Goal: Task Accomplishment & Management: Use online tool/utility

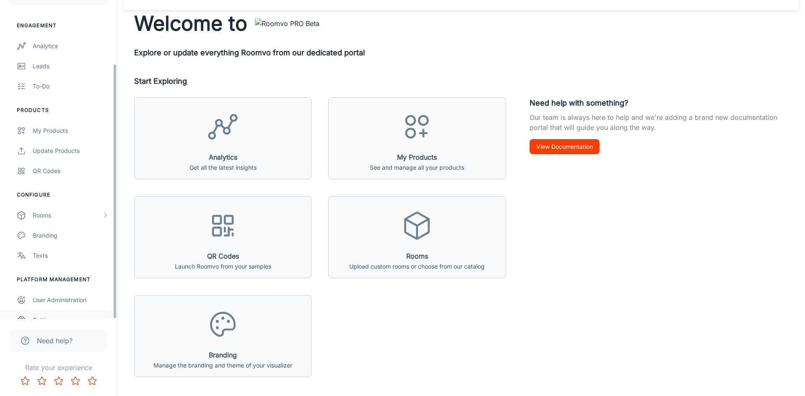
scroll to position [25, 0]
click at [65, 318] on link "Settings" at bounding box center [58, 320] width 117 height 20
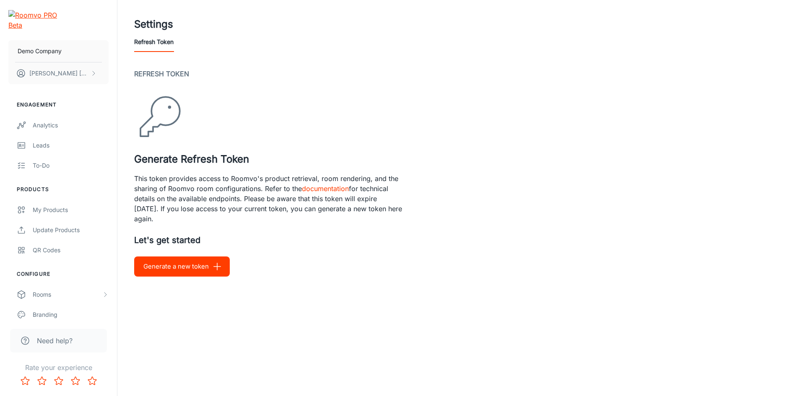
click at [192, 268] on button "Generate a new token" at bounding box center [182, 267] width 96 height 20
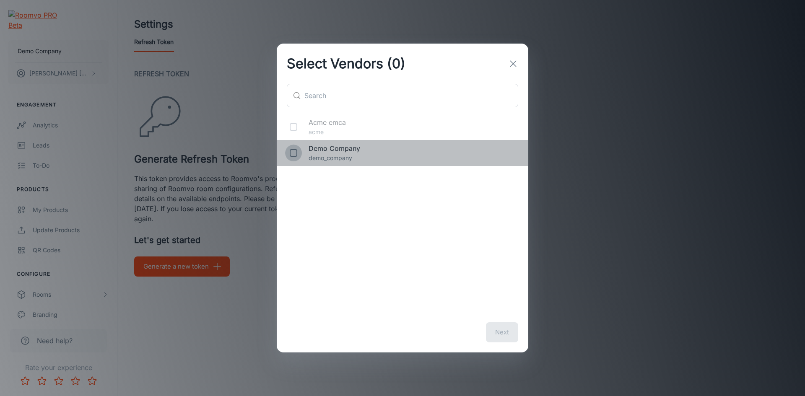
click at [297, 157] on input "checkbox" at bounding box center [293, 153] width 17 height 17
checkbox input "true"
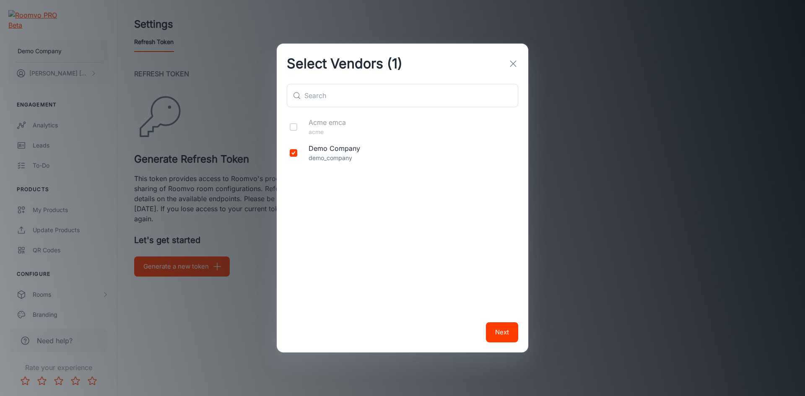
click at [506, 336] on button "Next" at bounding box center [502, 333] width 32 height 20
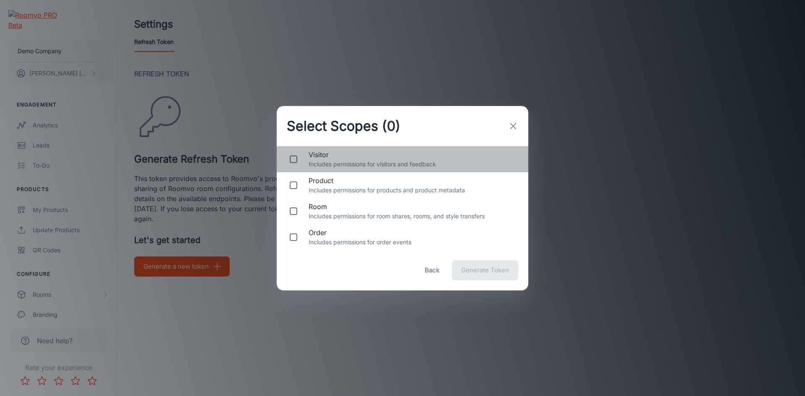
click at [305, 163] on div "visitor Includes permissions for visitors and feedback" at bounding box center [403, 159] width 252 height 26
checkbox input "true"
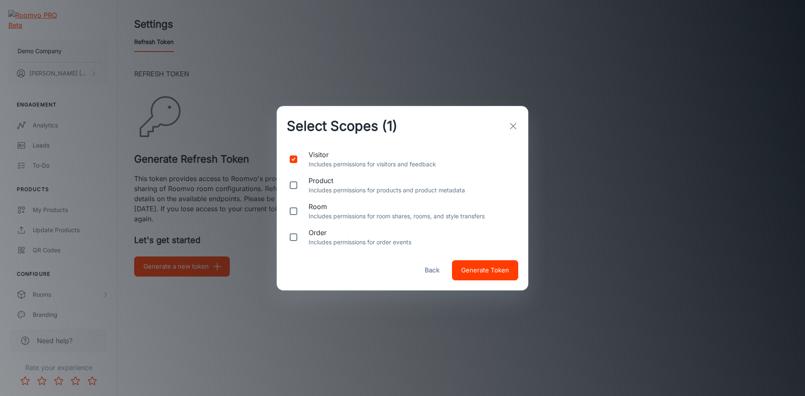
click at [307, 185] on div "product Includes permissions for products and product metadata" at bounding box center [403, 185] width 252 height 26
checkbox input "true"
click at [314, 206] on span "room" at bounding box center [412, 207] width 206 height 10
checkbox input "true"
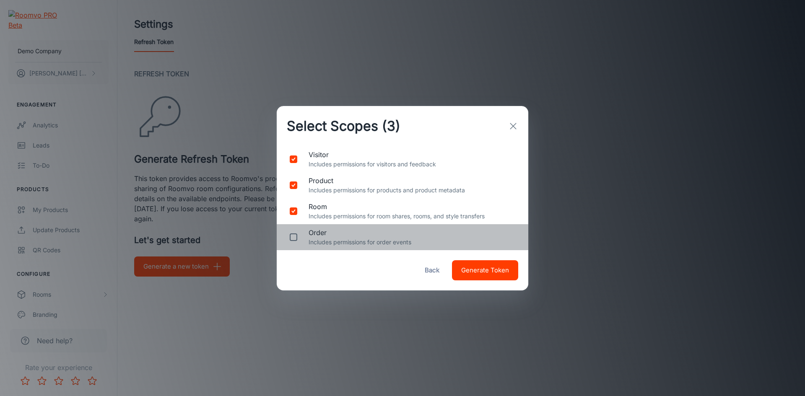
click at [323, 232] on span "order" at bounding box center [412, 233] width 206 height 10
checkbox input "true"
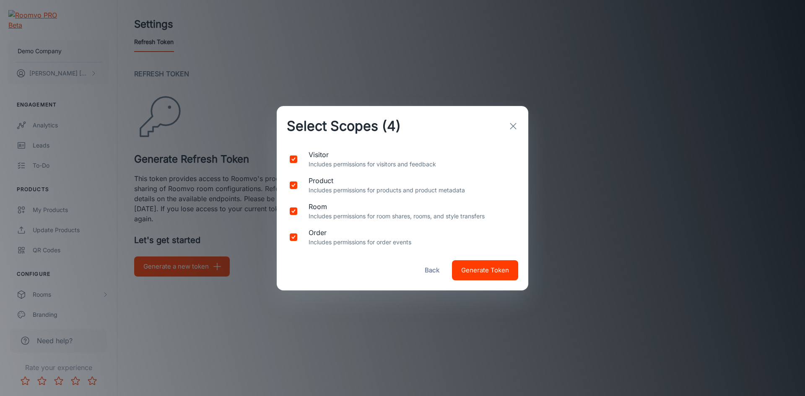
click at [480, 270] on span "Generate Token" at bounding box center [485, 270] width 48 height 11
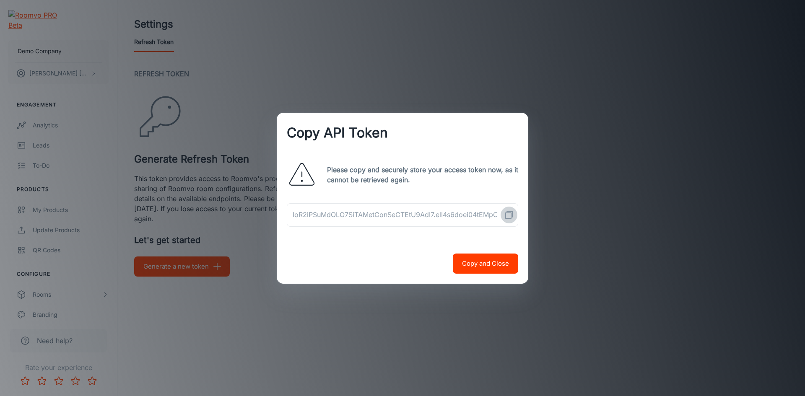
click at [510, 219] on rect "Copy API Token" at bounding box center [509, 216] width 6 height 6
